Goal: Information Seeking & Learning: Find specific fact

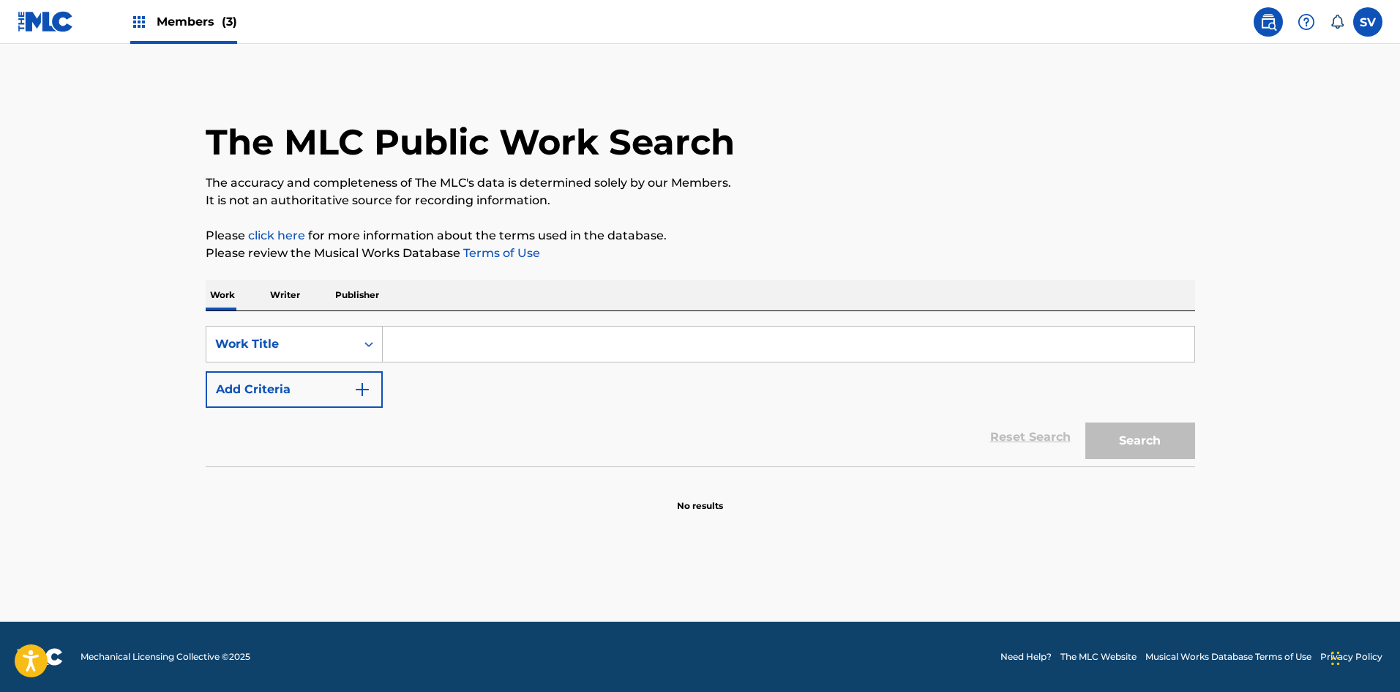
click at [621, 338] on input "Search Form" at bounding box center [789, 343] width 812 height 35
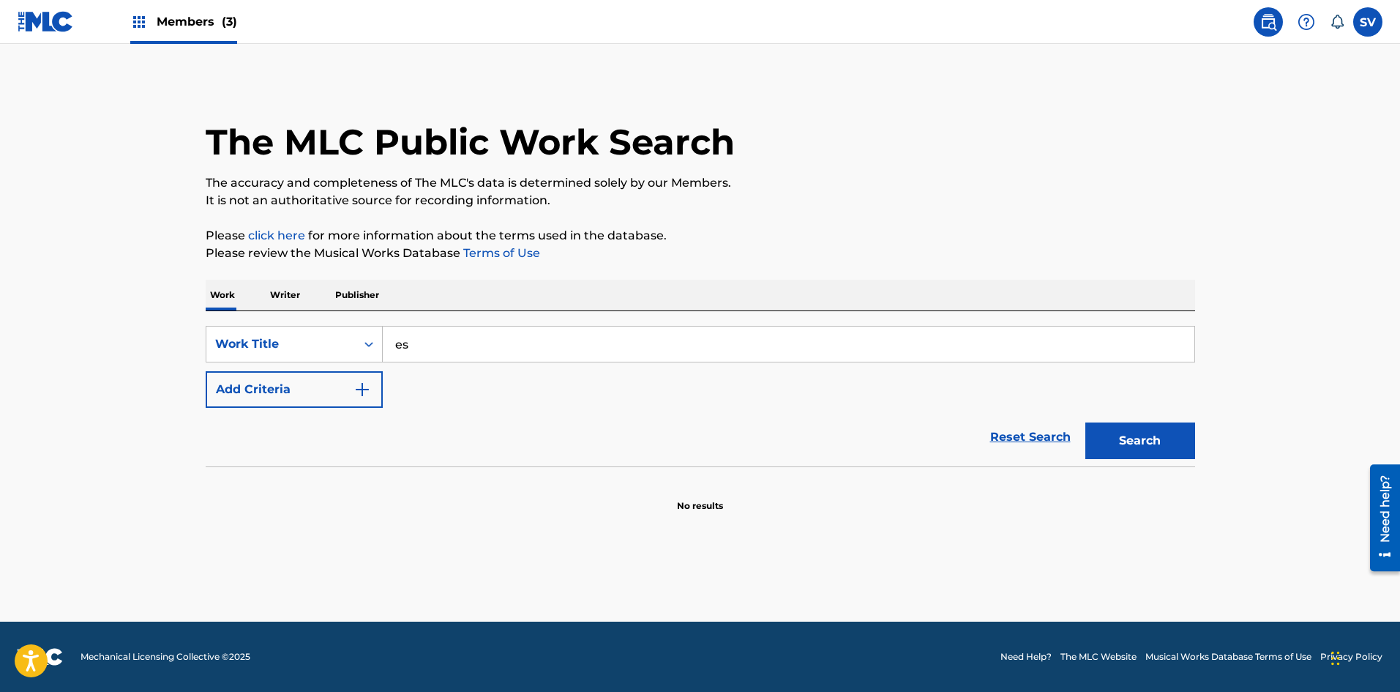
type input "e"
type input "ESPERANDO X TI"
click at [1085, 422] on button "Search" at bounding box center [1140, 440] width 110 height 37
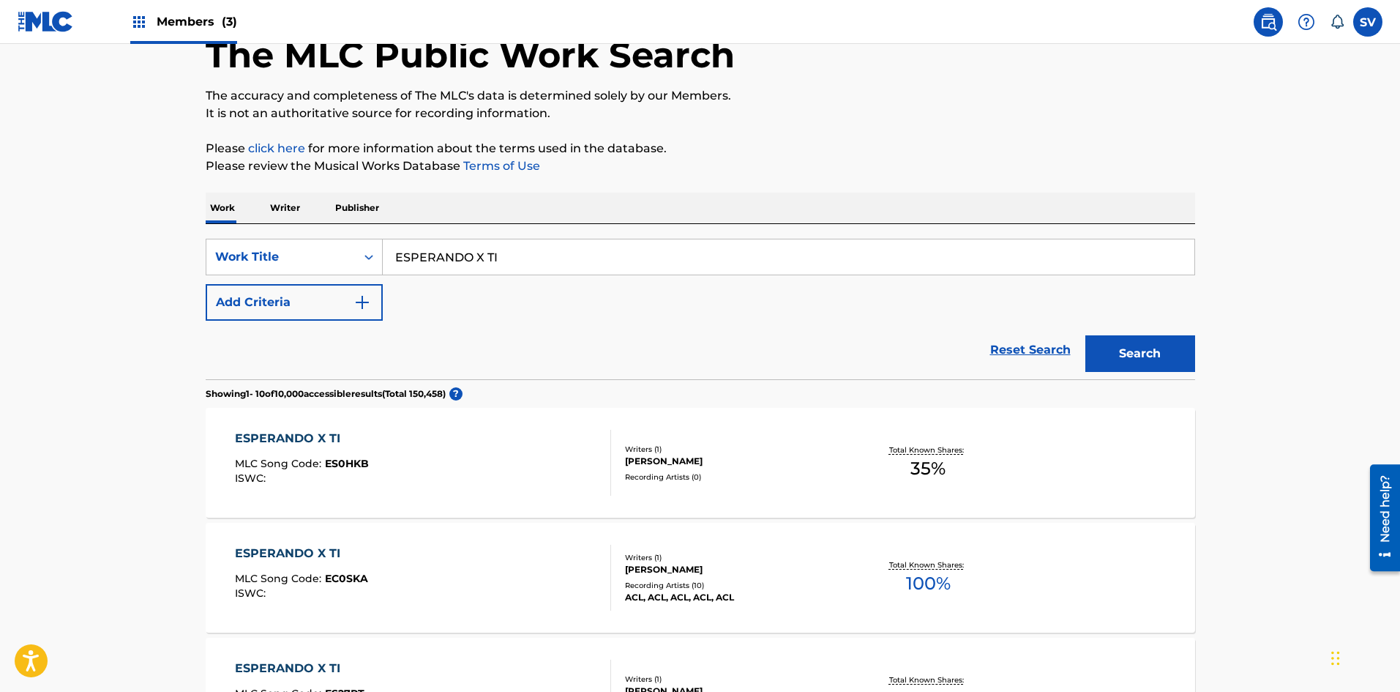
scroll to position [220, 0]
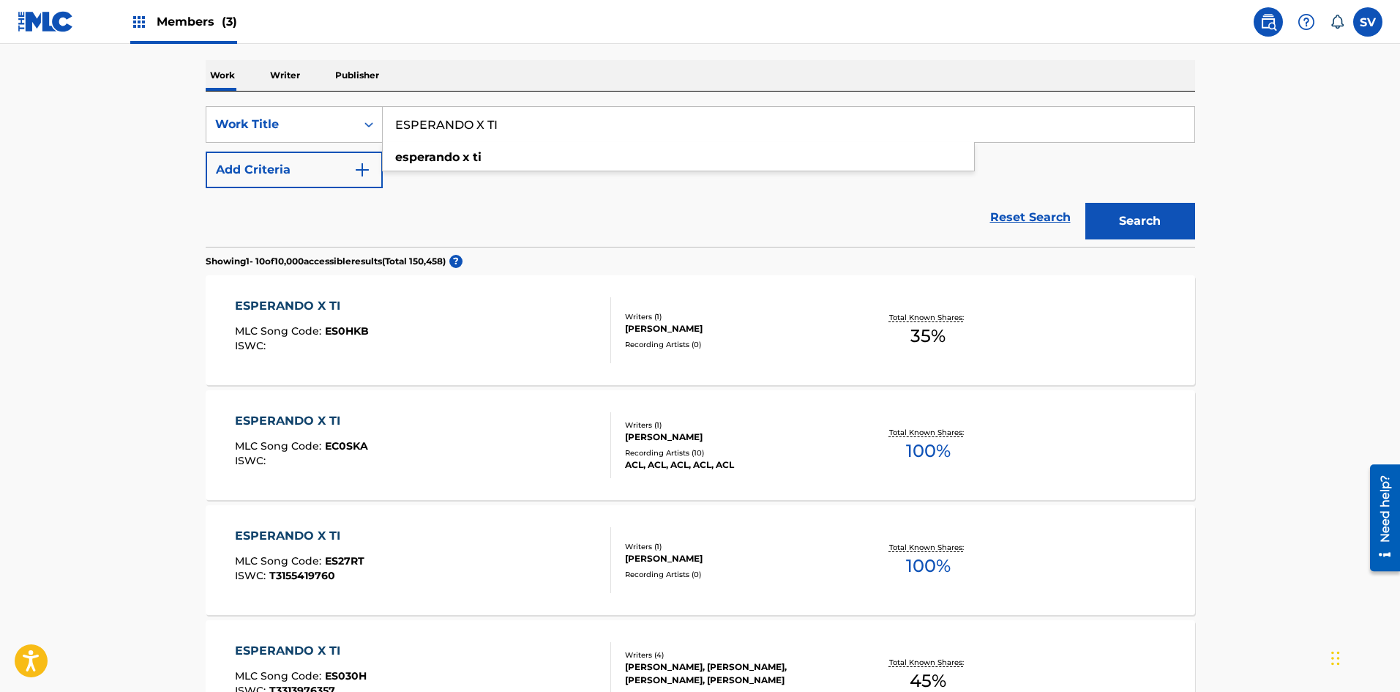
click at [694, 323] on div "[PERSON_NAME]" at bounding box center [735, 328] width 221 height 13
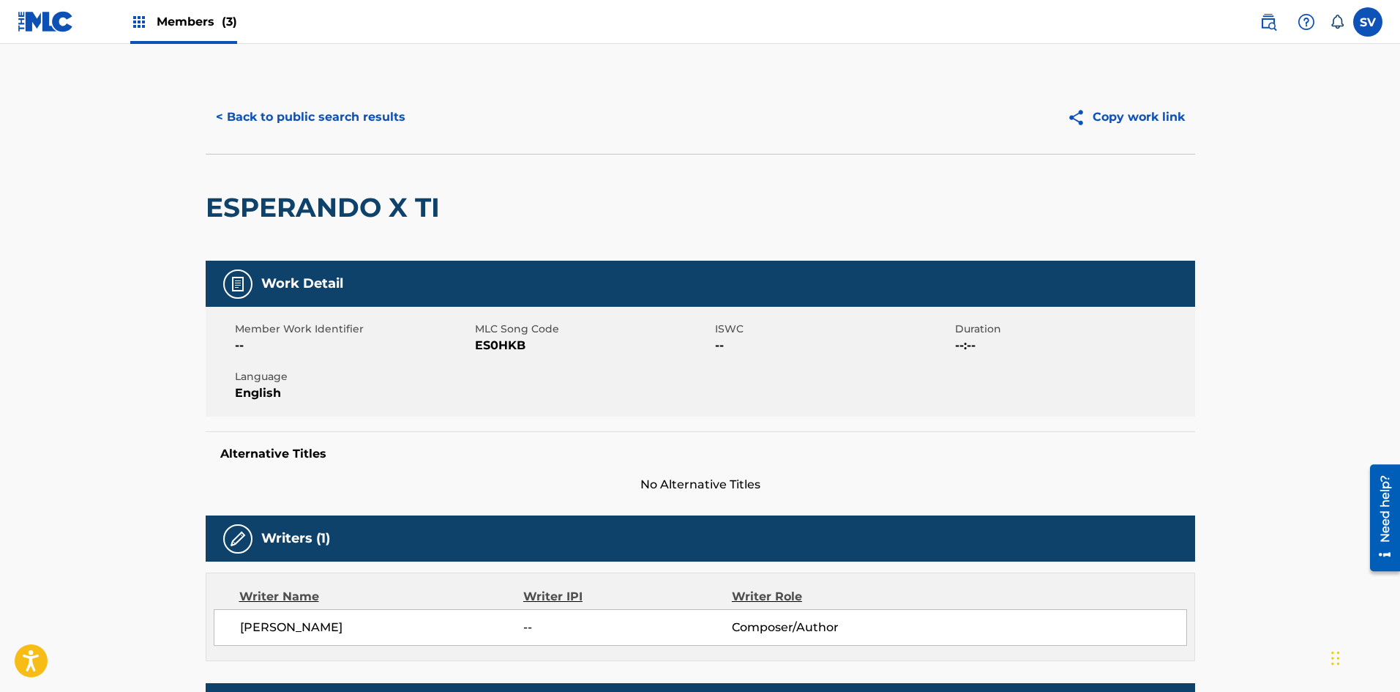
scroll to position [220, 0]
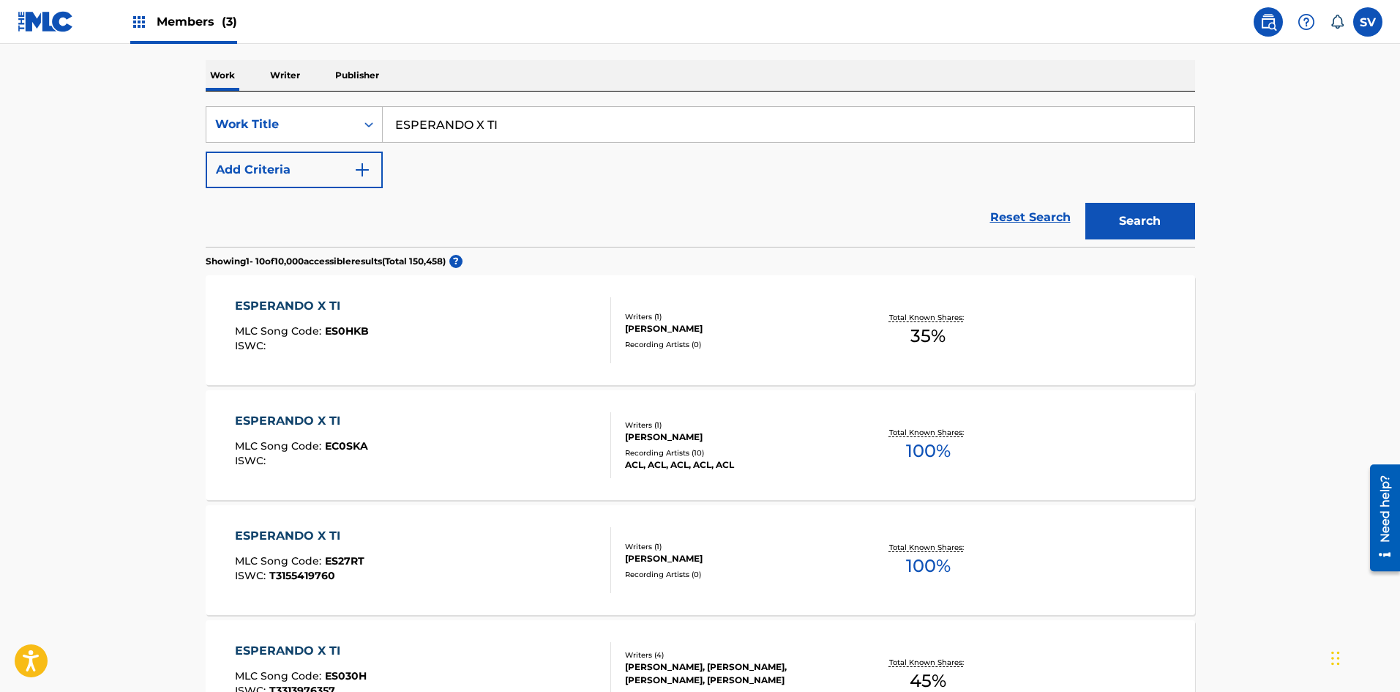
drag, startPoint x: 506, startPoint y: 119, endPoint x: 0, endPoint y: 130, distance: 506.5
click at [0, 129] on main "The MLC Public Work Search The accuracy and completeness of The MLC's data is d…" at bounding box center [700, 662] width 1400 height 1677
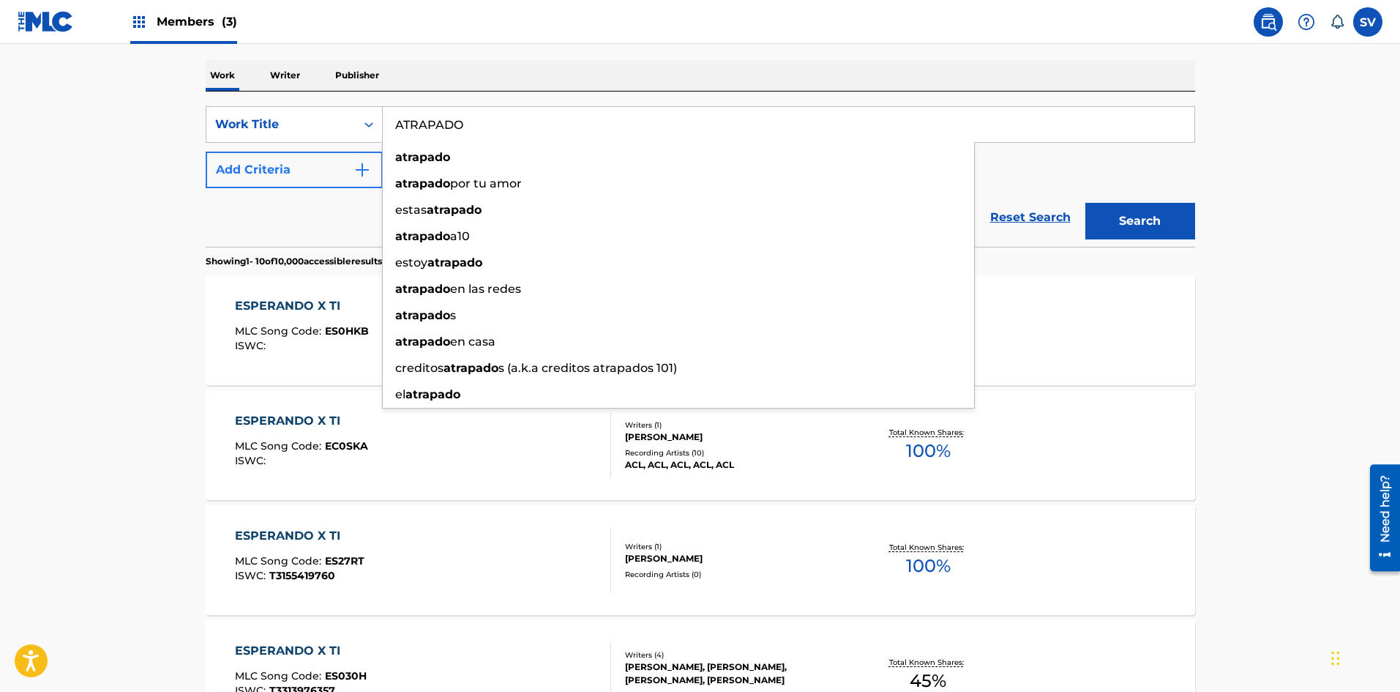
type input "ATRAPADO"
click at [289, 159] on button "Add Criteria" at bounding box center [294, 169] width 177 height 37
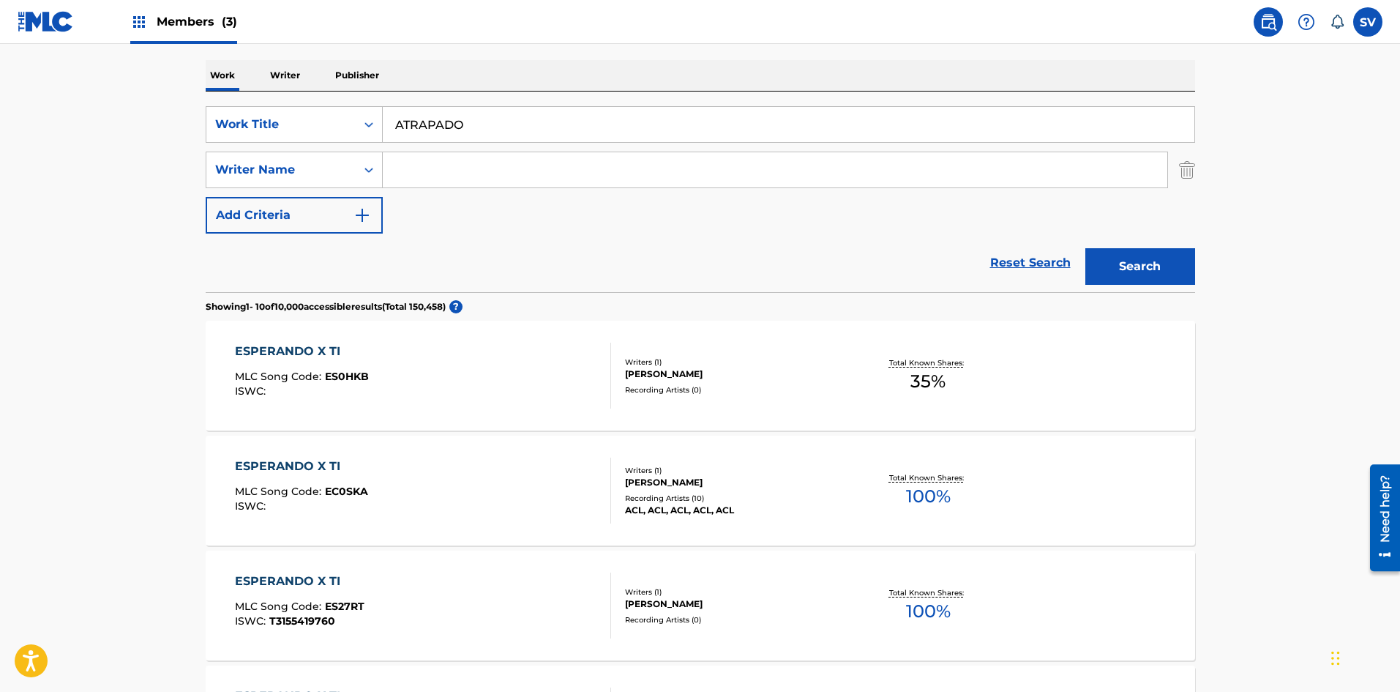
click at [485, 193] on div "SearchWithCriteriad707127e-e286-444e-94a0-43b3d9911d93 Work Title ATRAPADO Sear…" at bounding box center [700, 169] width 989 height 127
click at [498, 165] on input "Search Form" at bounding box center [775, 169] width 784 height 35
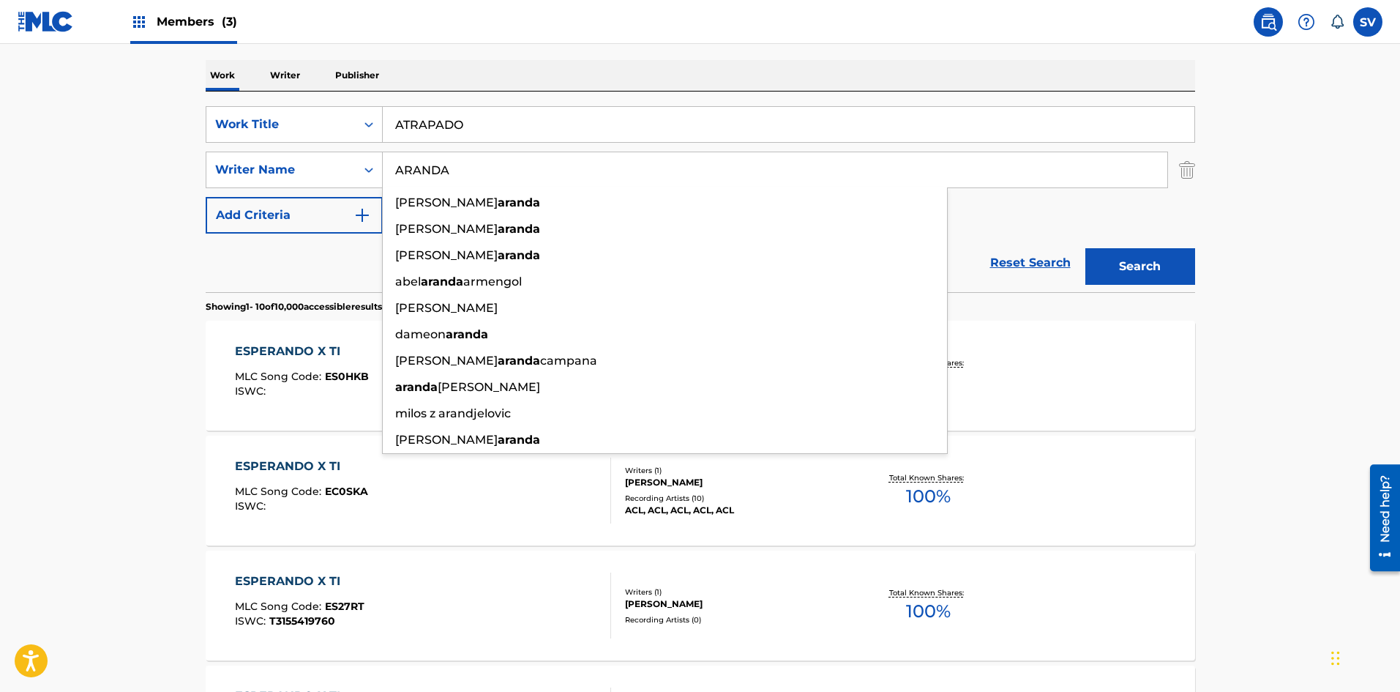
type input "ARANDA"
click at [1085, 248] on button "Search" at bounding box center [1140, 266] width 110 height 37
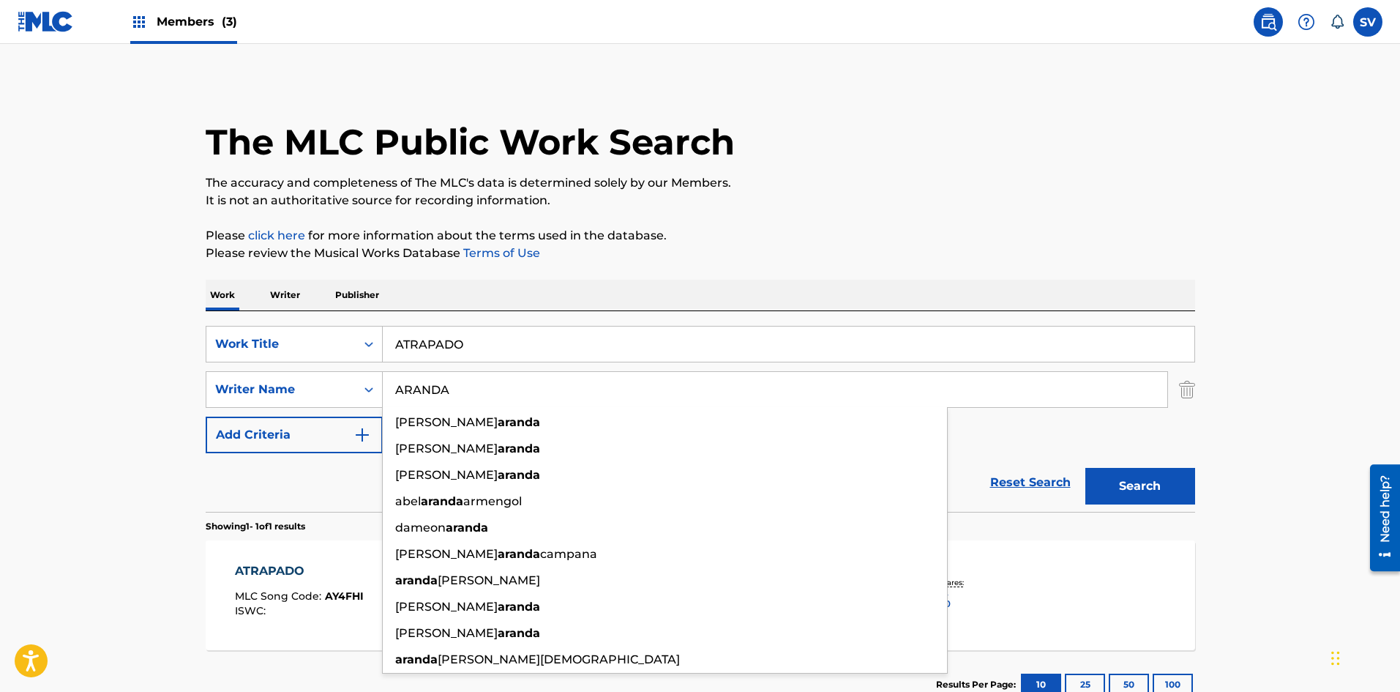
click at [934, 247] on p "Please review the Musical Works Database Terms of Use" at bounding box center [700, 253] width 989 height 18
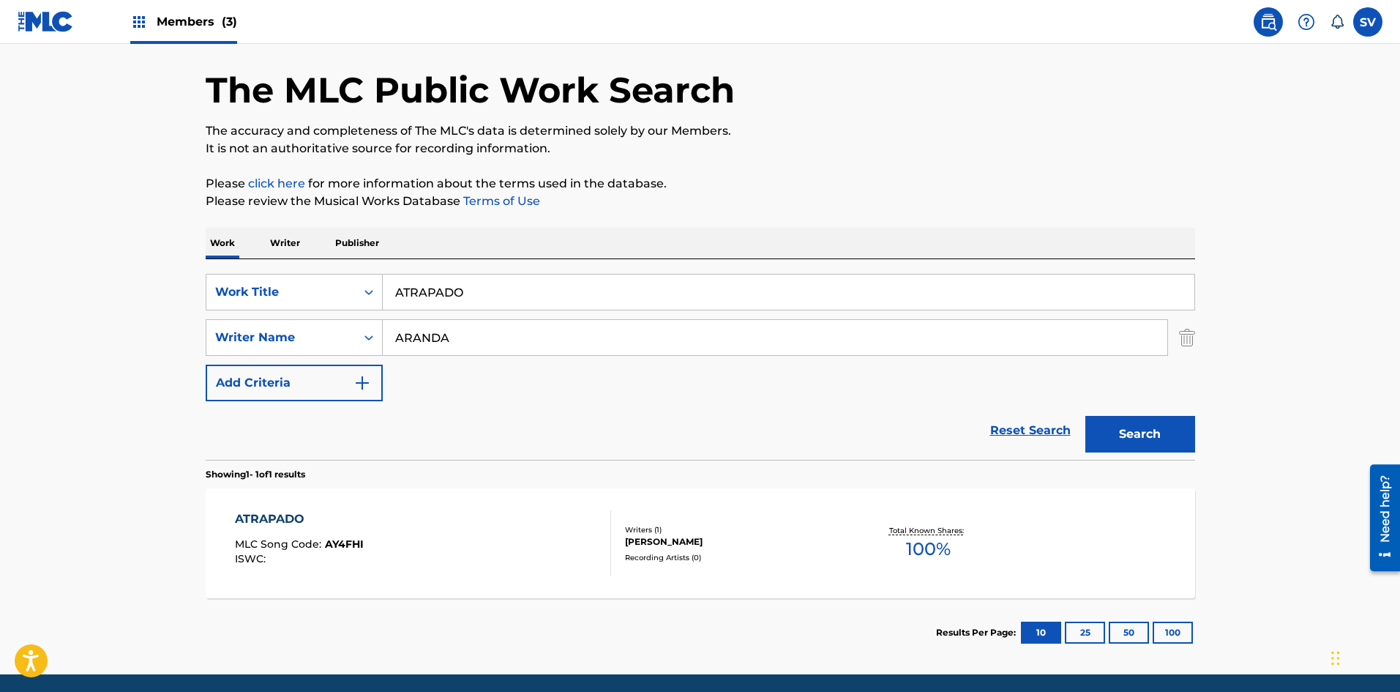
scroll to position [105, 0]
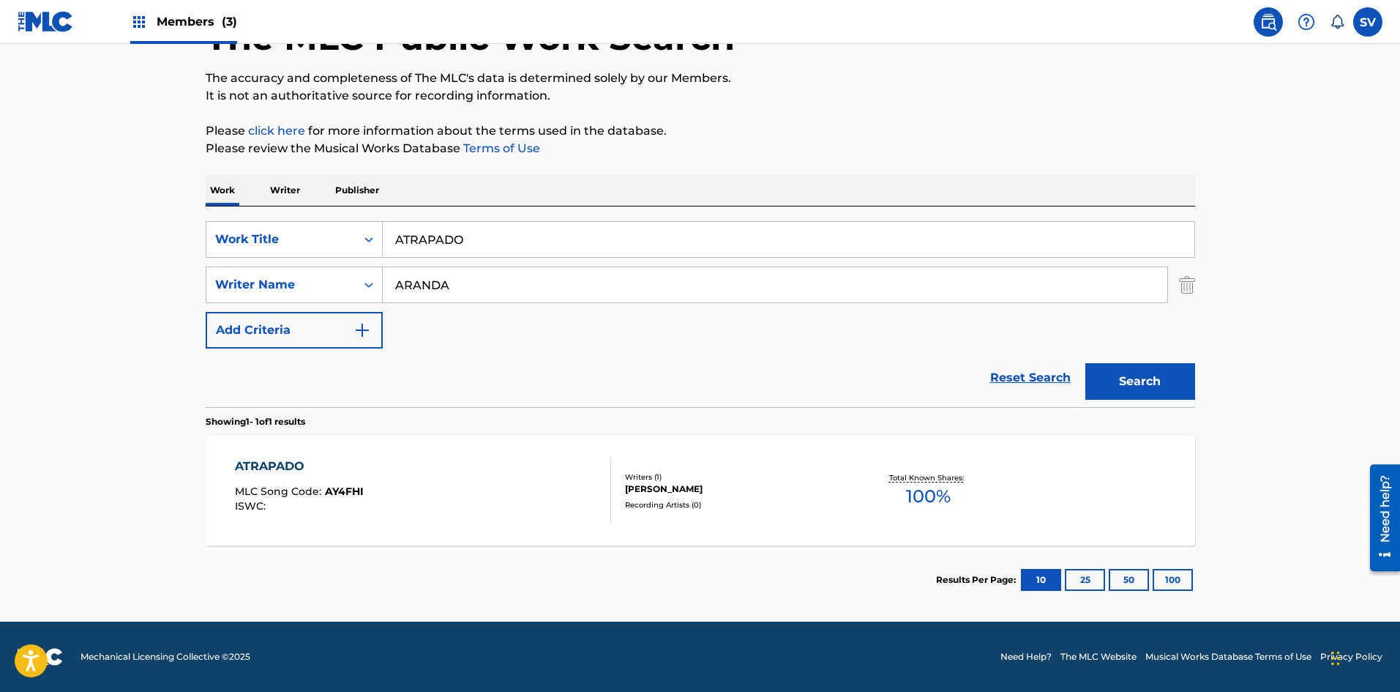
click at [614, 495] on div "Writers ( 1 ) [PERSON_NAME] Recording Artists ( 0 )" at bounding box center [728, 490] width 235 height 39
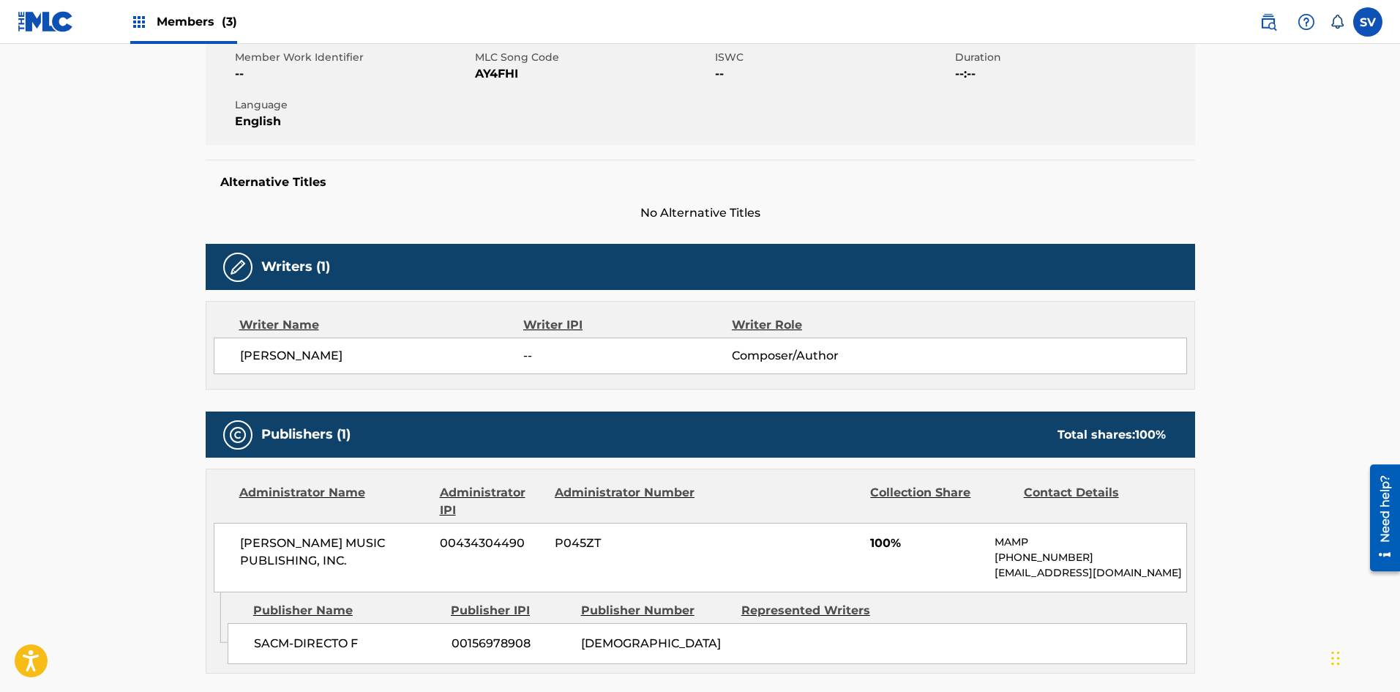
scroll to position [439, 0]
